Goal: Entertainment & Leisure: Consume media (video, audio)

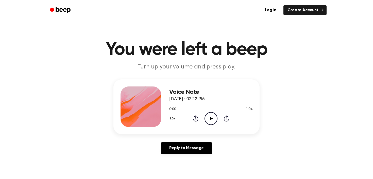
click at [212, 118] on icon at bounding box center [211, 118] width 3 height 3
click at [210, 114] on icon "Pause Audio" at bounding box center [211, 118] width 13 height 13
click at [206, 118] on icon "Play Audio" at bounding box center [211, 118] width 13 height 13
click at [210, 120] on icon "Play Audio" at bounding box center [211, 118] width 13 height 13
click at [212, 113] on icon "Pause Audio" at bounding box center [211, 118] width 13 height 13
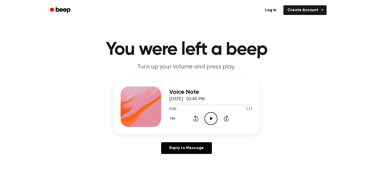
click at [212, 118] on icon "Play Audio" at bounding box center [211, 118] width 13 height 13
